Goal: Check status: Check status

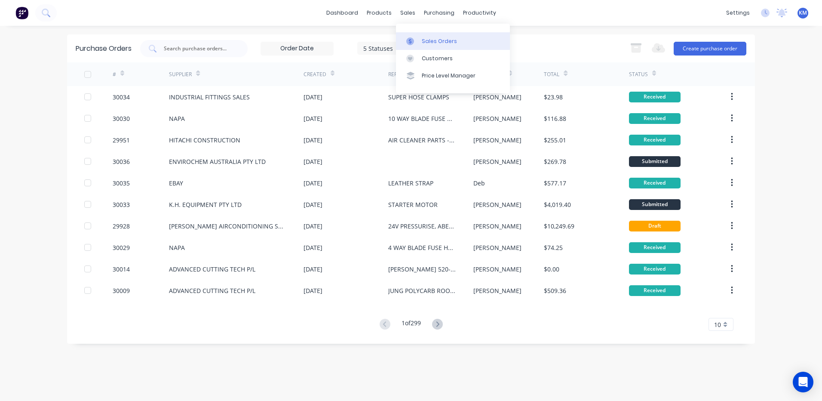
click at [415, 38] on div at bounding box center [412, 41] width 13 height 8
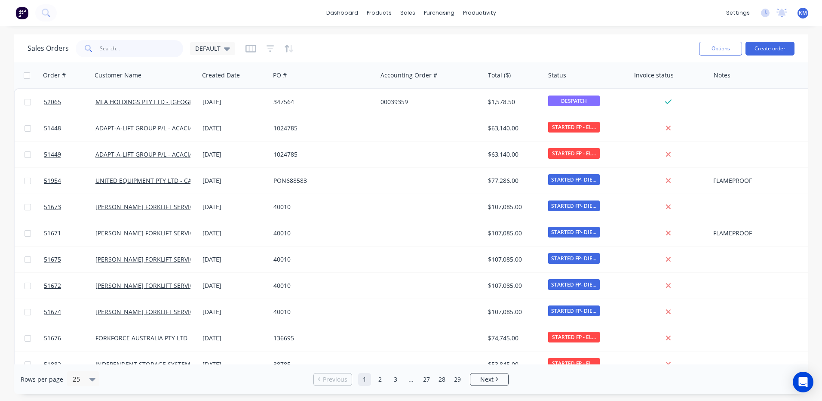
click at [162, 49] on input "text" at bounding box center [142, 48] width 84 height 17
type input "51478"
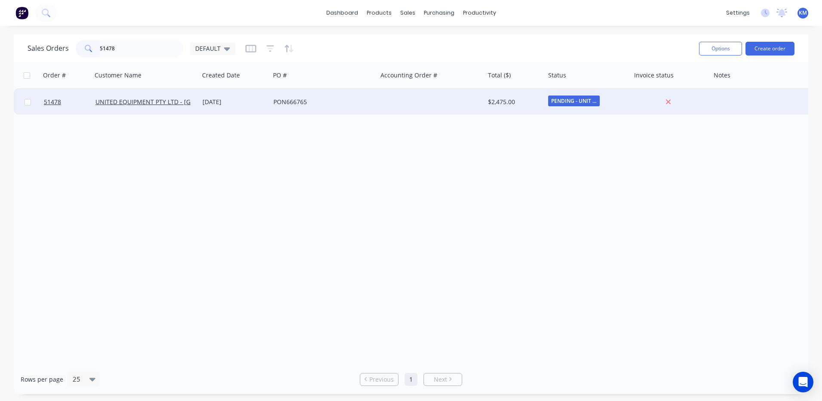
click at [205, 109] on div "[DATE]" at bounding box center [234, 102] width 71 height 26
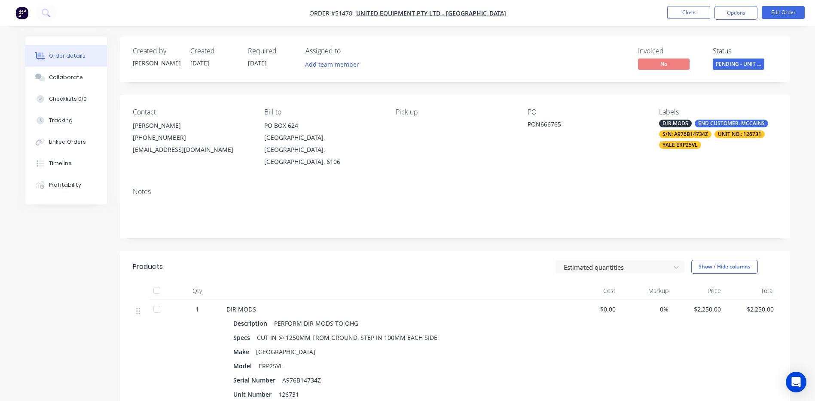
click at [741, 66] on span "PENDING - UNIT ..." at bounding box center [739, 63] width 52 height 11
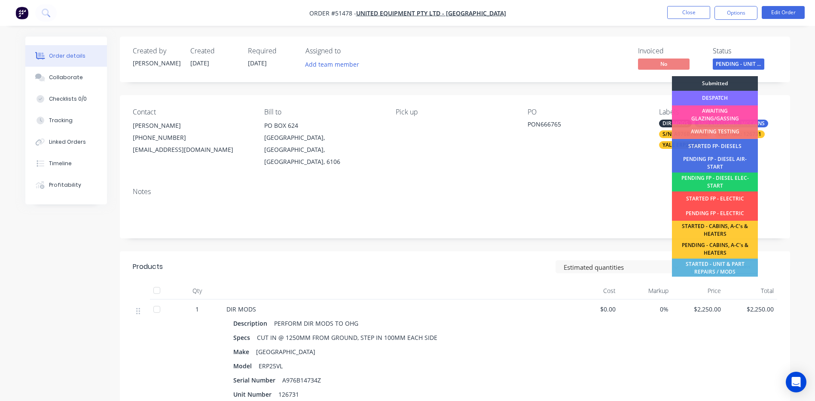
click at [735, 96] on div "DESPATCH" at bounding box center [715, 98] width 86 height 15
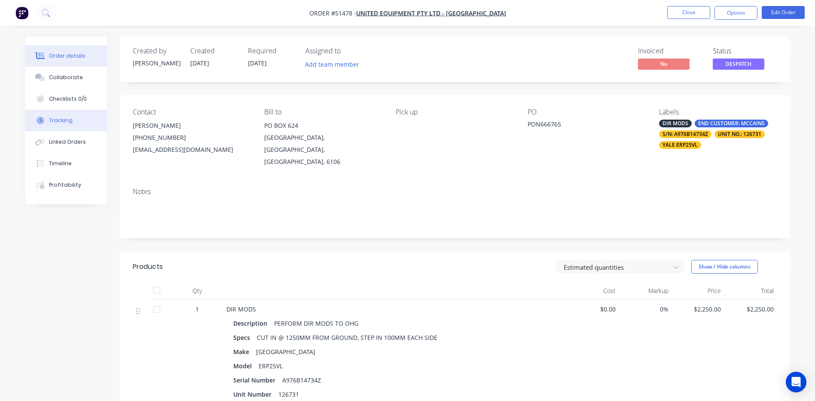
click at [92, 128] on button "Tracking" at bounding box center [66, 120] width 82 height 21
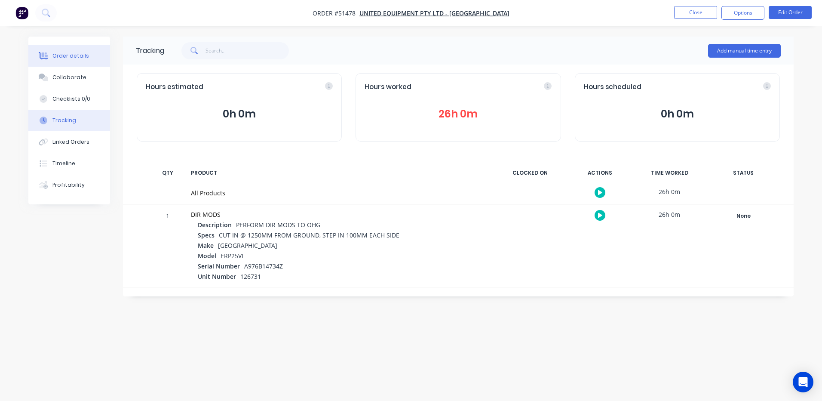
click at [81, 65] on button "Order details" at bounding box center [69, 55] width 82 height 21
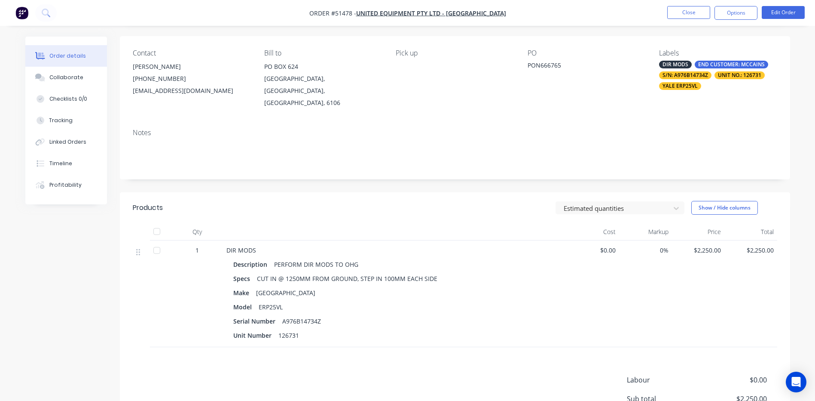
scroll to position [86, 0]
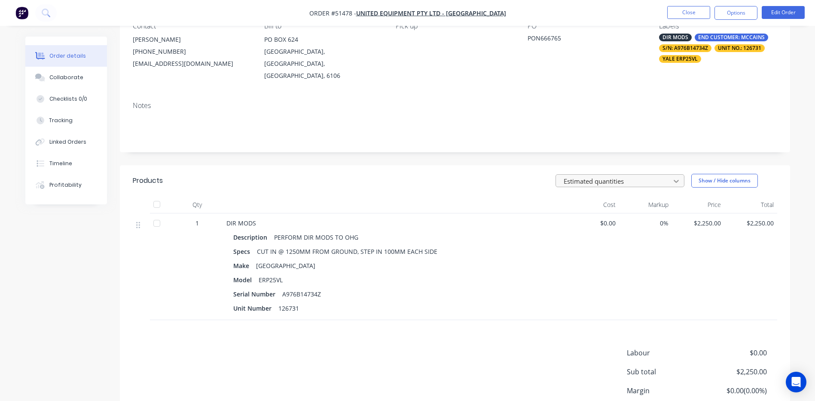
click at [682, 174] on div at bounding box center [676, 181] width 15 height 14
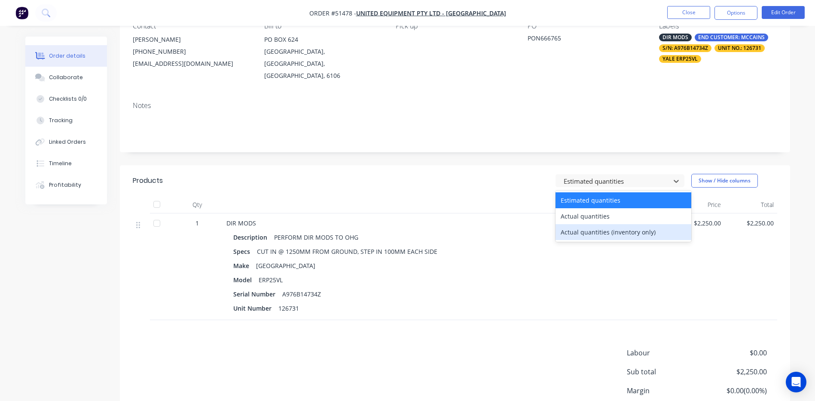
click at [667, 224] on div "Actual quantities (inventory only)" at bounding box center [624, 232] width 136 height 16
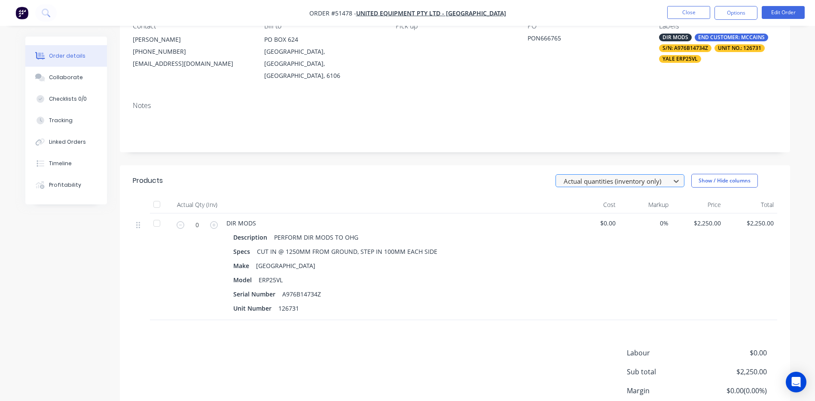
click at [665, 175] on div at bounding box center [614, 180] width 103 height 11
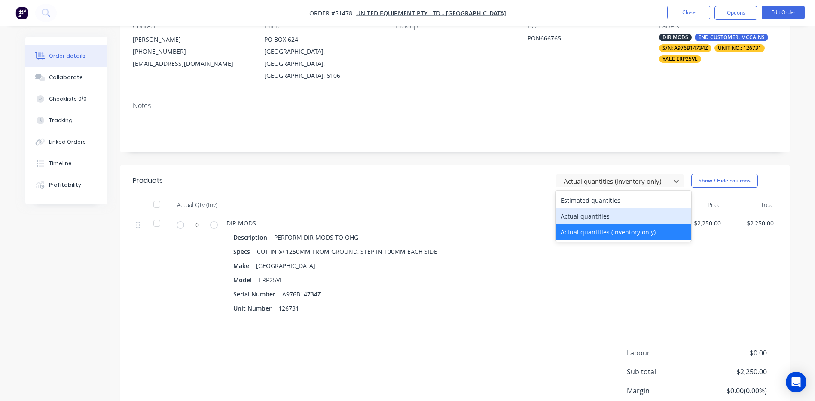
click at [662, 208] on div "Actual quantities" at bounding box center [624, 216] width 136 height 16
type input "1"
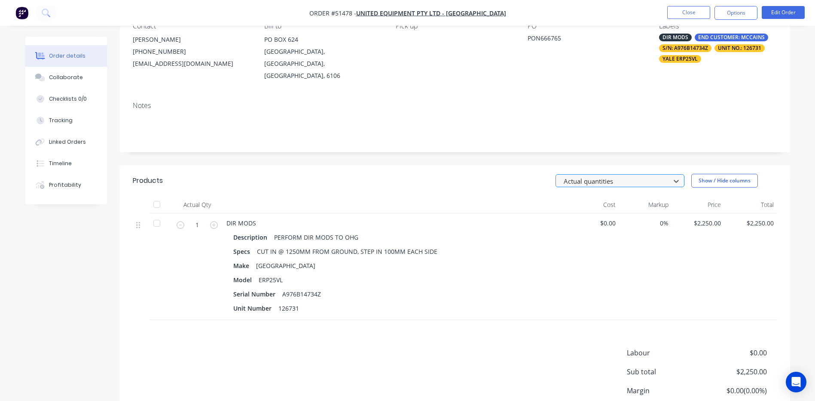
click at [663, 175] on div at bounding box center [614, 180] width 103 height 11
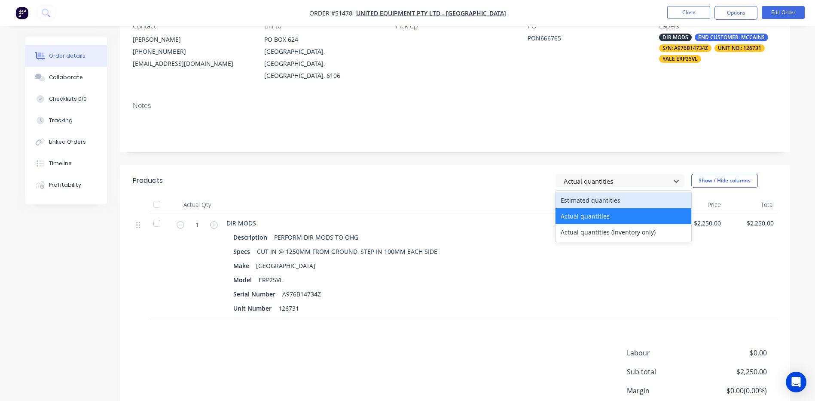
click at [656, 192] on div "Estimated quantities" at bounding box center [624, 200] width 136 height 16
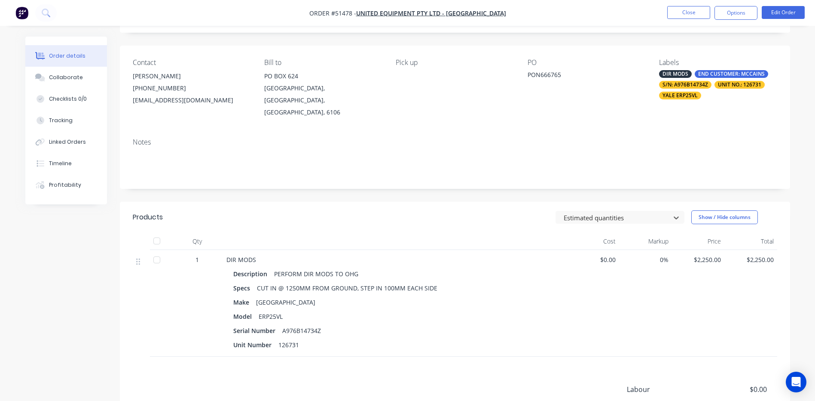
scroll to position [0, 0]
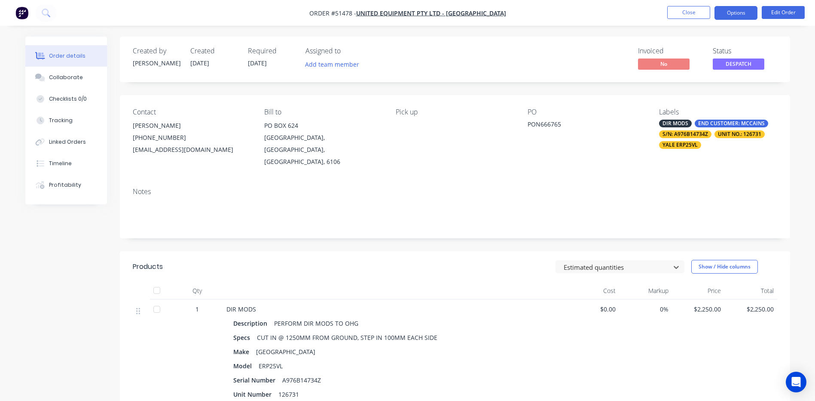
click at [738, 13] on button "Options" at bounding box center [736, 13] width 43 height 14
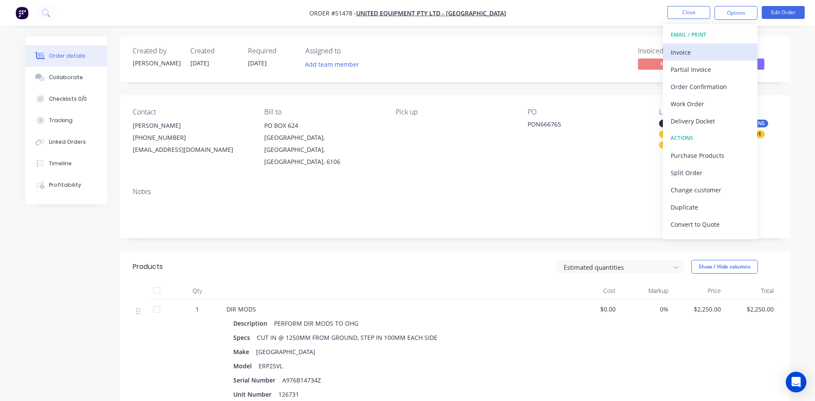
click at [717, 49] on div "Invoice" at bounding box center [710, 52] width 79 height 12
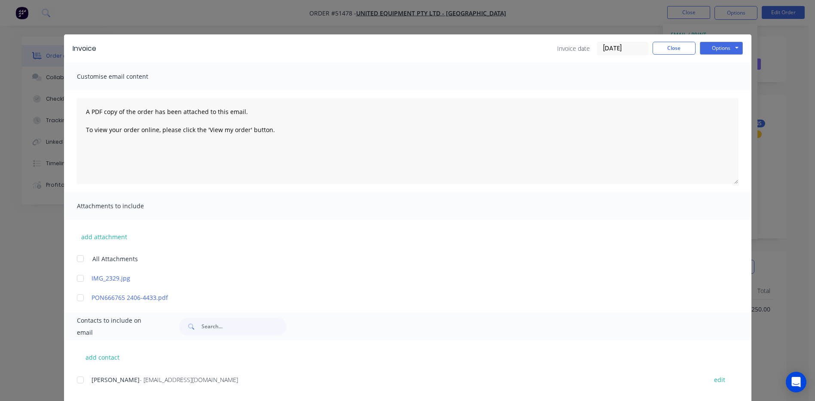
click at [81, 297] on div at bounding box center [80, 297] width 17 height 17
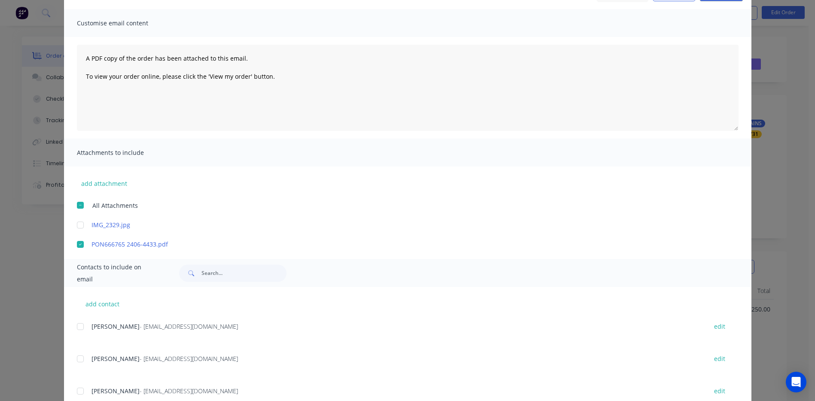
scroll to position [129, 0]
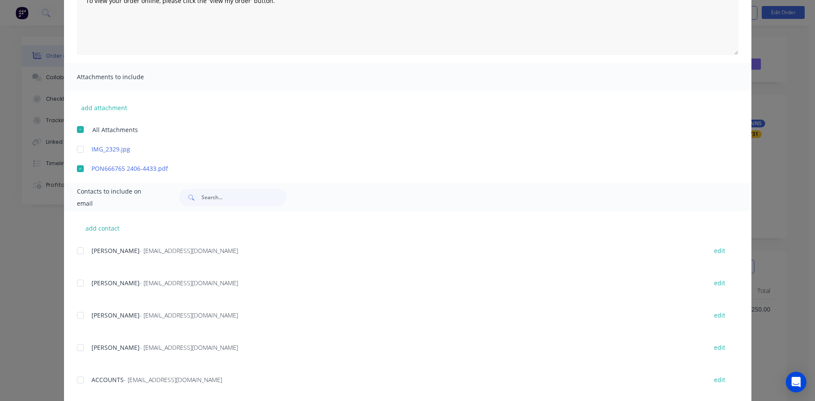
click at [79, 254] on div at bounding box center [80, 250] width 17 height 17
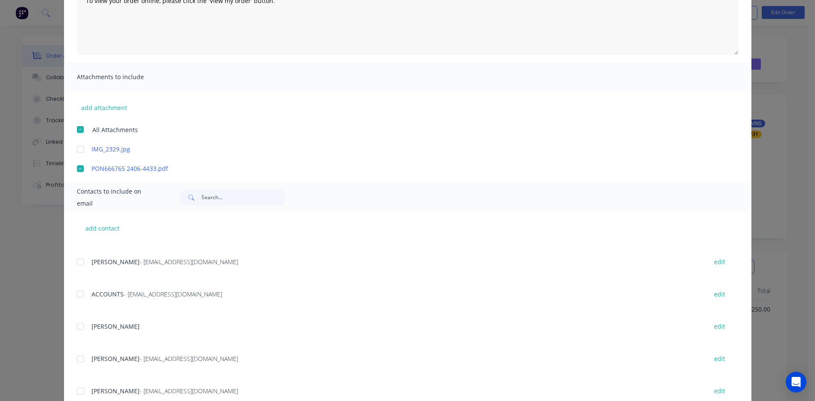
scroll to position [86, 0]
click at [78, 297] on div at bounding box center [80, 293] width 17 height 17
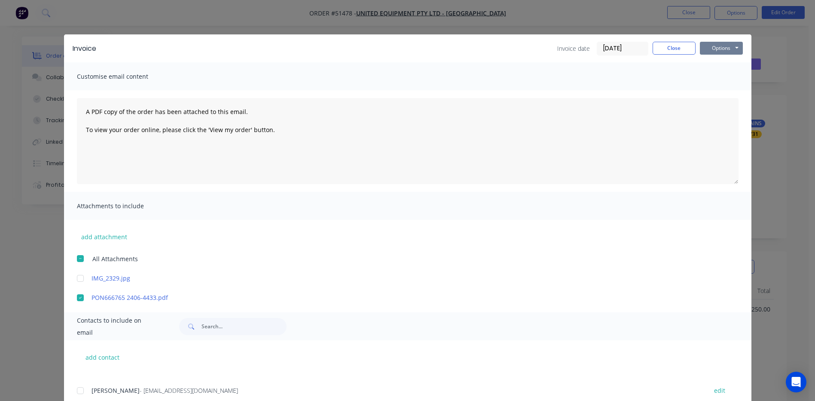
click at [729, 50] on button "Options" at bounding box center [721, 48] width 43 height 13
click at [726, 88] on button "Email" at bounding box center [727, 92] width 55 height 14
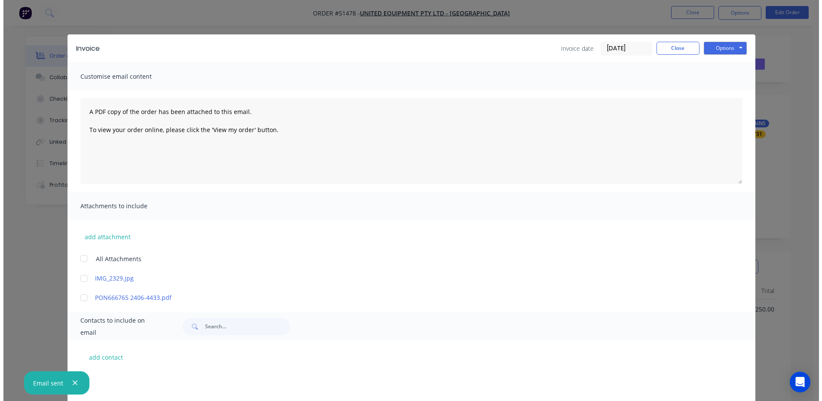
scroll to position [86, 0]
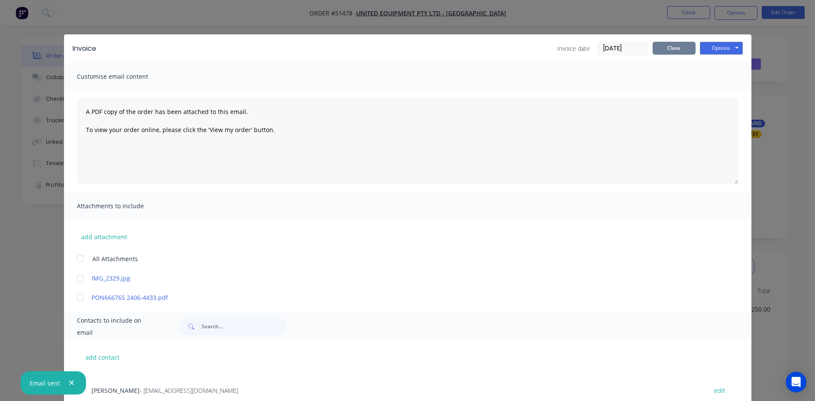
click at [674, 42] on button "Close" at bounding box center [674, 48] width 43 height 13
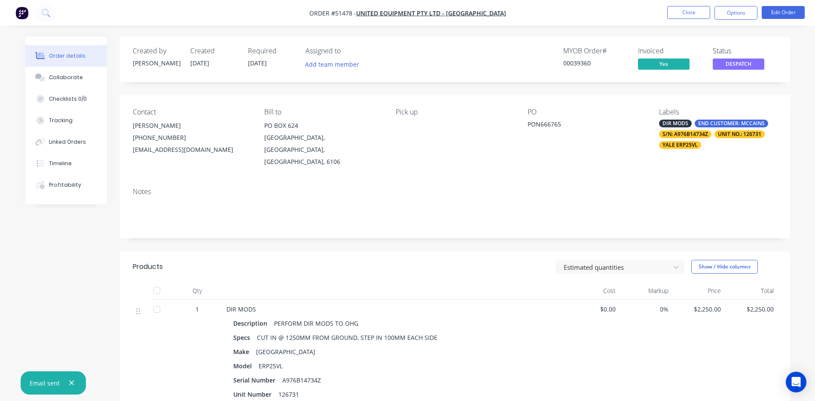
click at [667, 15] on ul "Close Options Edit Order" at bounding box center [736, 13] width 158 height 14
click at [663, 15] on ul "Close Options Edit Order" at bounding box center [736, 13] width 158 height 14
click at [666, 14] on ul "Close Options Edit Order" at bounding box center [736, 13] width 158 height 14
click at [669, 14] on button "Close" at bounding box center [689, 12] width 43 height 13
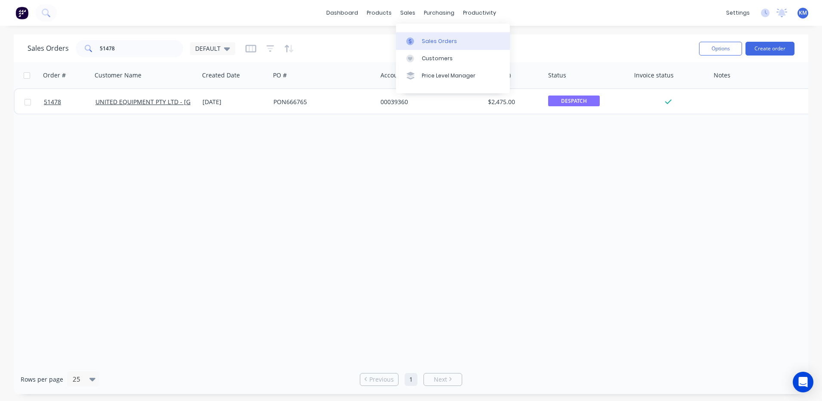
click at [410, 35] on link "Sales Orders" at bounding box center [453, 40] width 114 height 17
click at [399, 44] on div "Product Catalogue" at bounding box center [416, 41] width 53 height 8
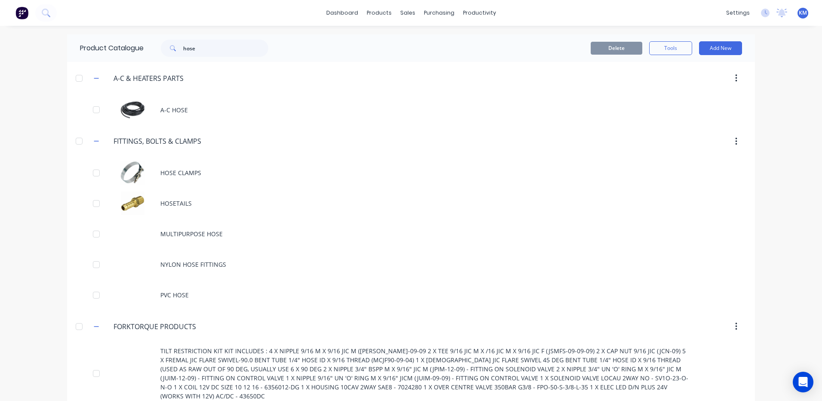
click at [177, 46] on span at bounding box center [172, 48] width 22 height 17
click at [183, 46] on input "hose" at bounding box center [225, 48] width 85 height 17
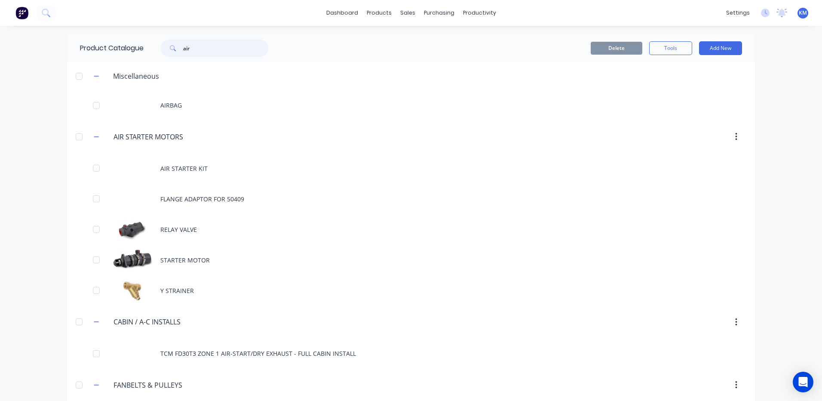
drag, startPoint x: 193, startPoint y: 46, endPoint x: 148, endPoint y: 51, distance: 44.6
click at [148, 51] on div "air" at bounding box center [213, 48] width 138 height 17
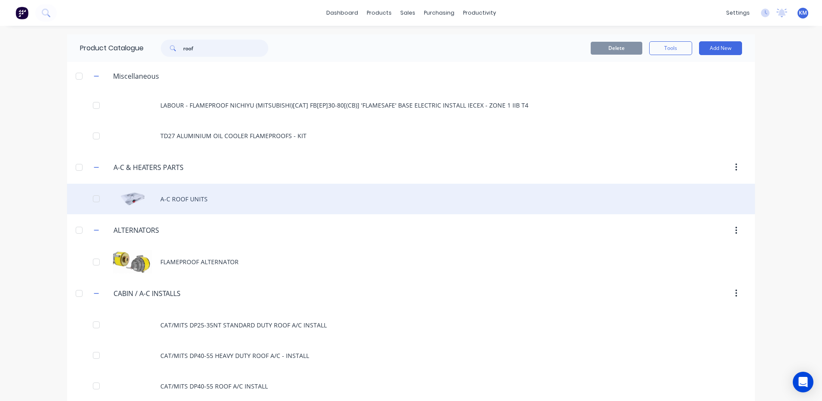
type input "roof"
click at [214, 192] on div "A-C ROOF UNITS" at bounding box center [411, 199] width 688 height 31
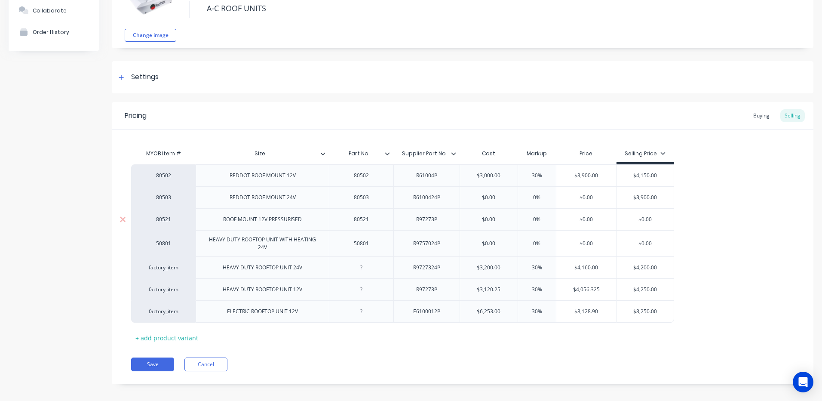
scroll to position [73, 0]
